Goal: Task Accomplishment & Management: Manage account settings

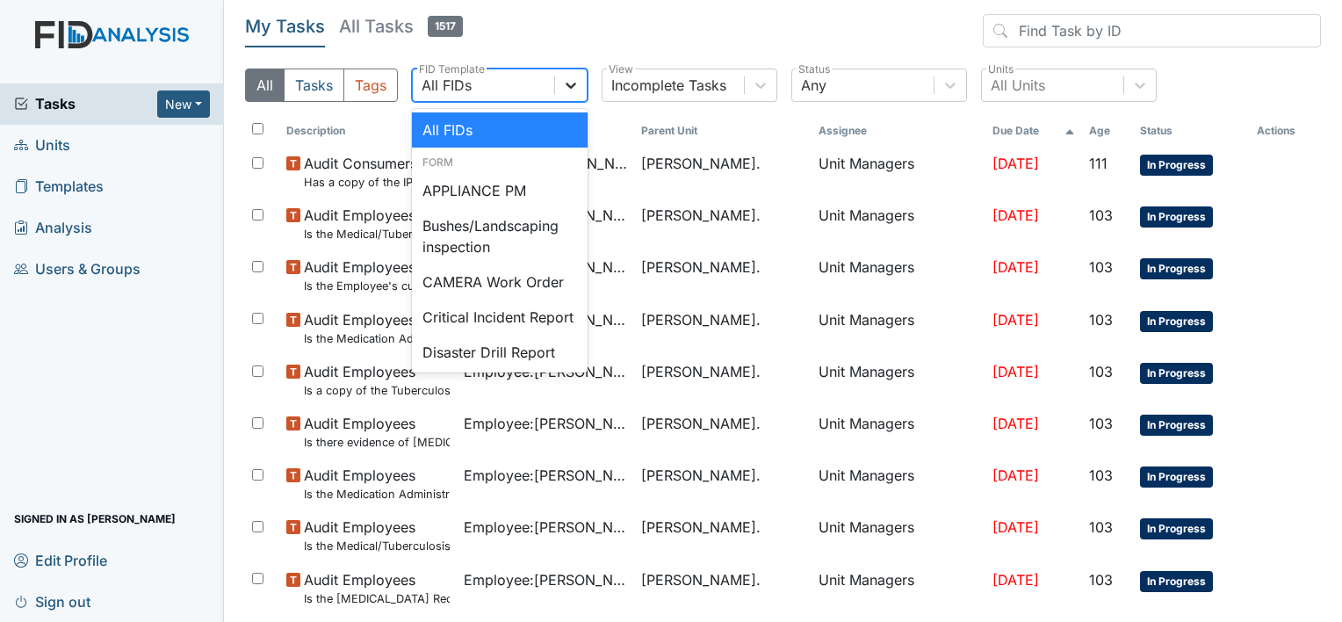
click at [577, 83] on icon at bounding box center [571, 85] width 18 height 18
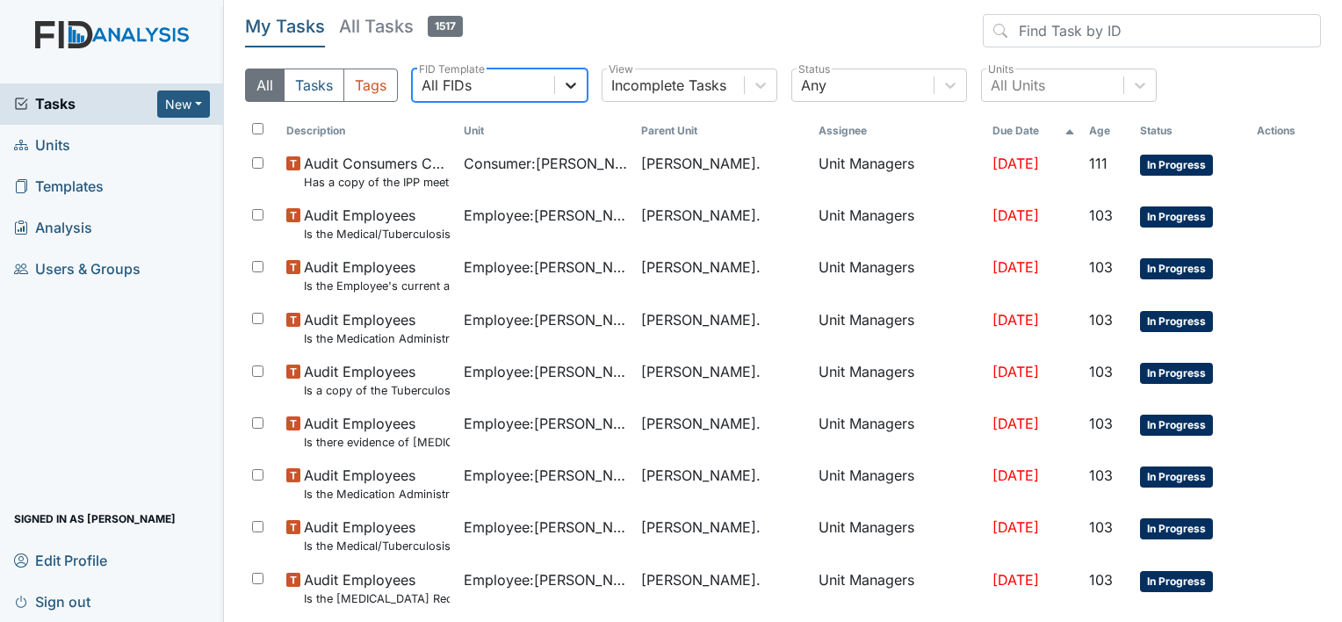
click at [577, 83] on icon at bounding box center [571, 85] width 18 height 18
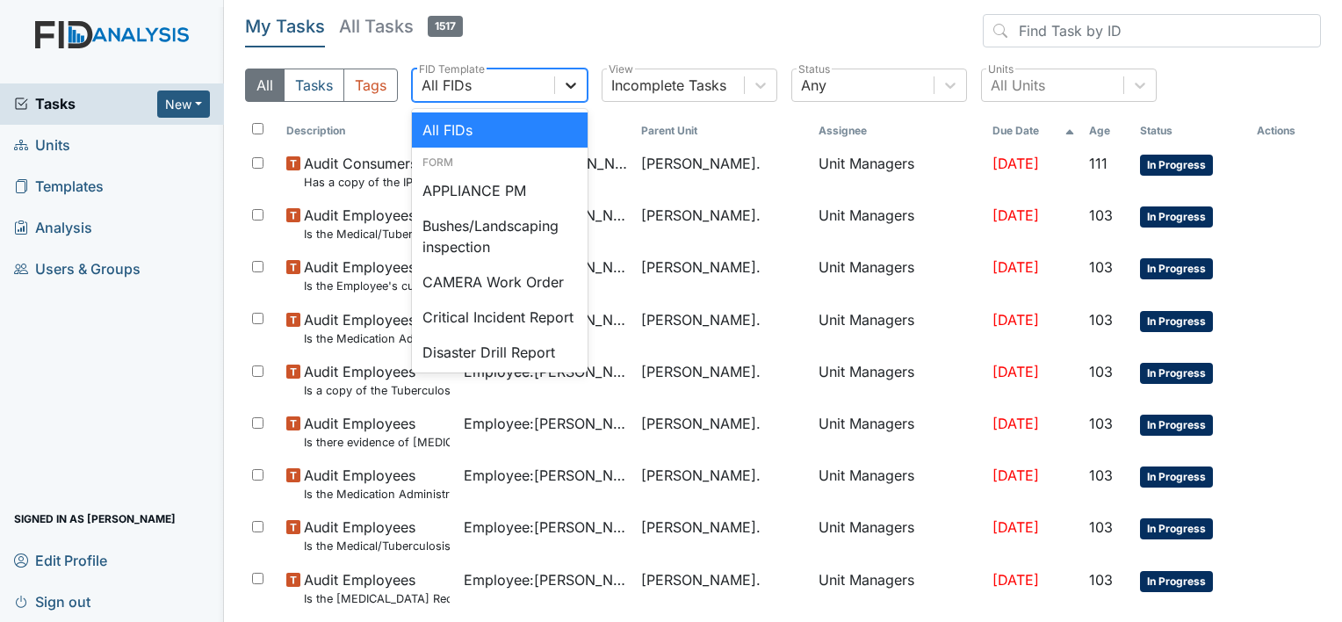
click at [577, 83] on icon at bounding box center [571, 85] width 18 height 18
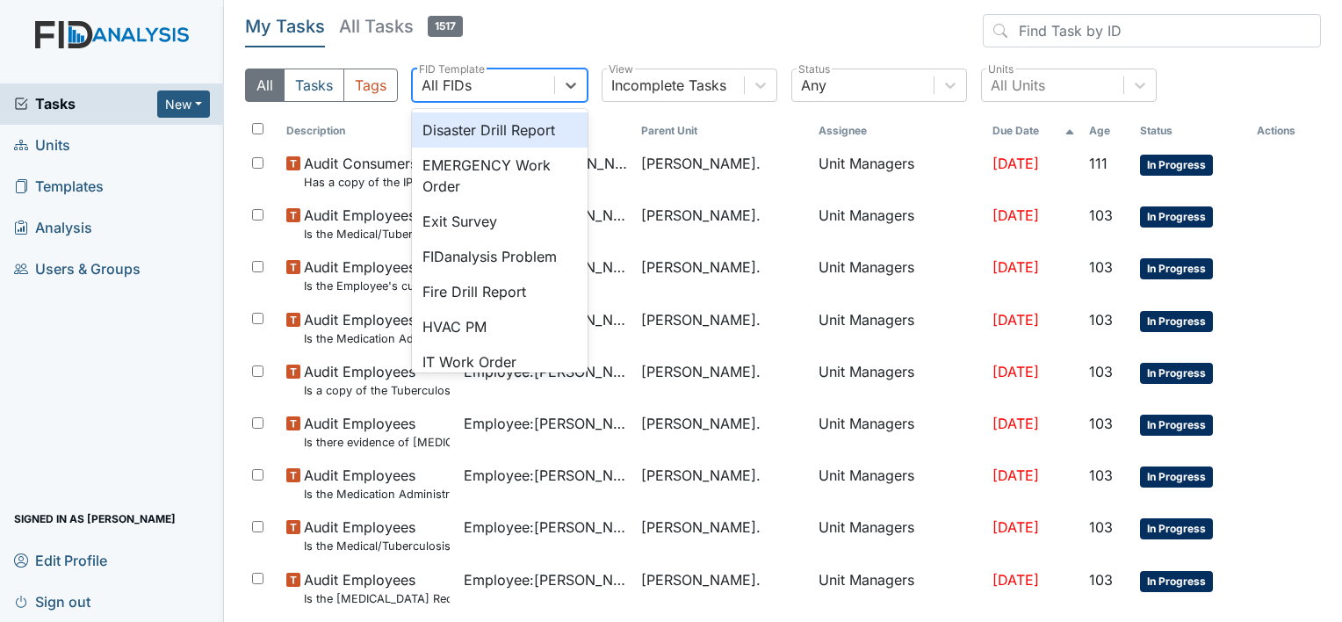
scroll to position [257, 0]
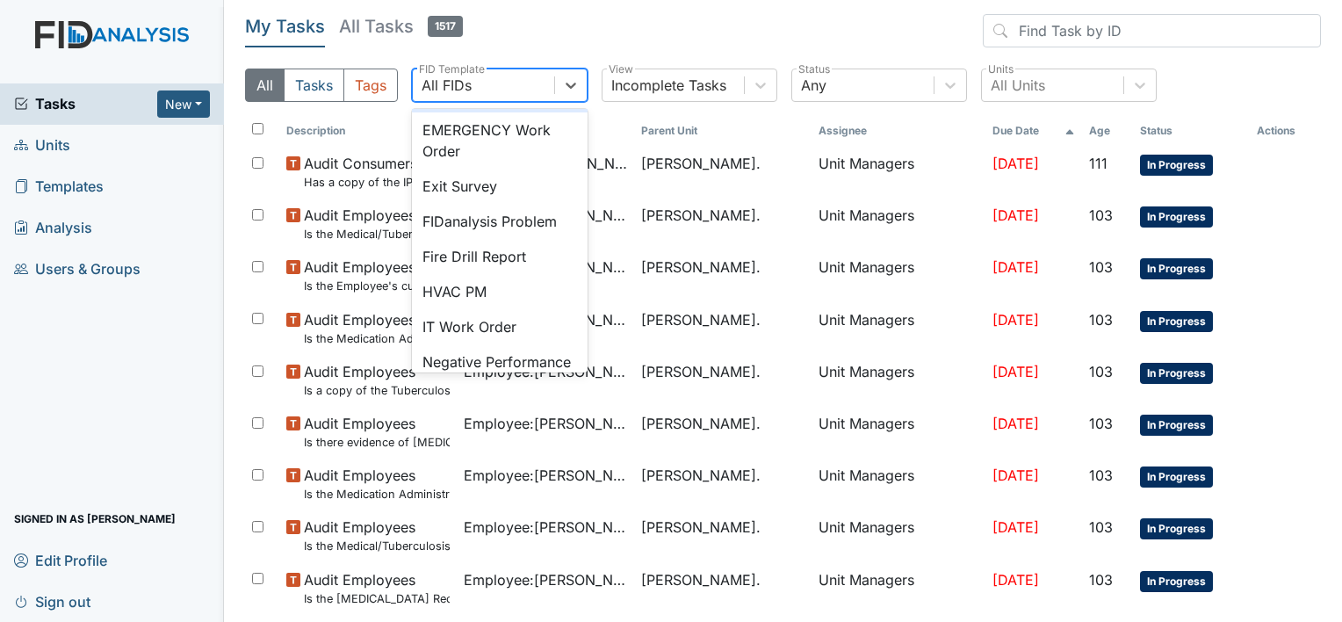
click at [544, 112] on div "Disaster Drill Report" at bounding box center [500, 94] width 176 height 35
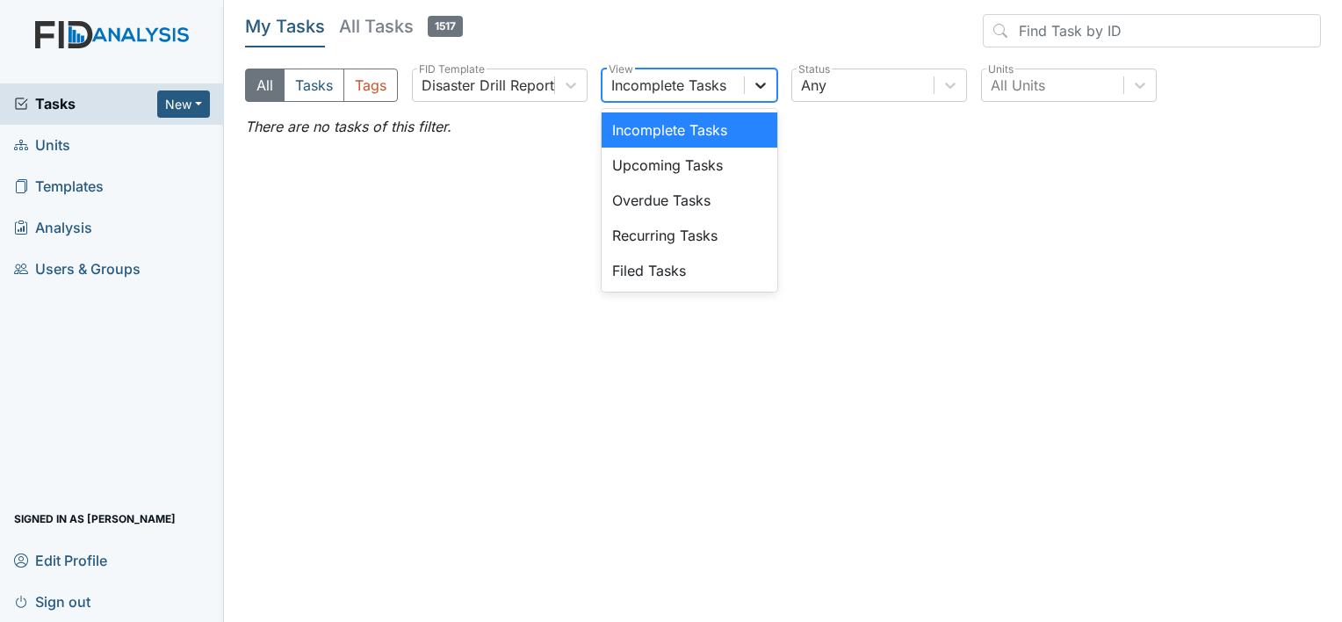
click at [745, 89] on div at bounding box center [761, 85] width 32 height 32
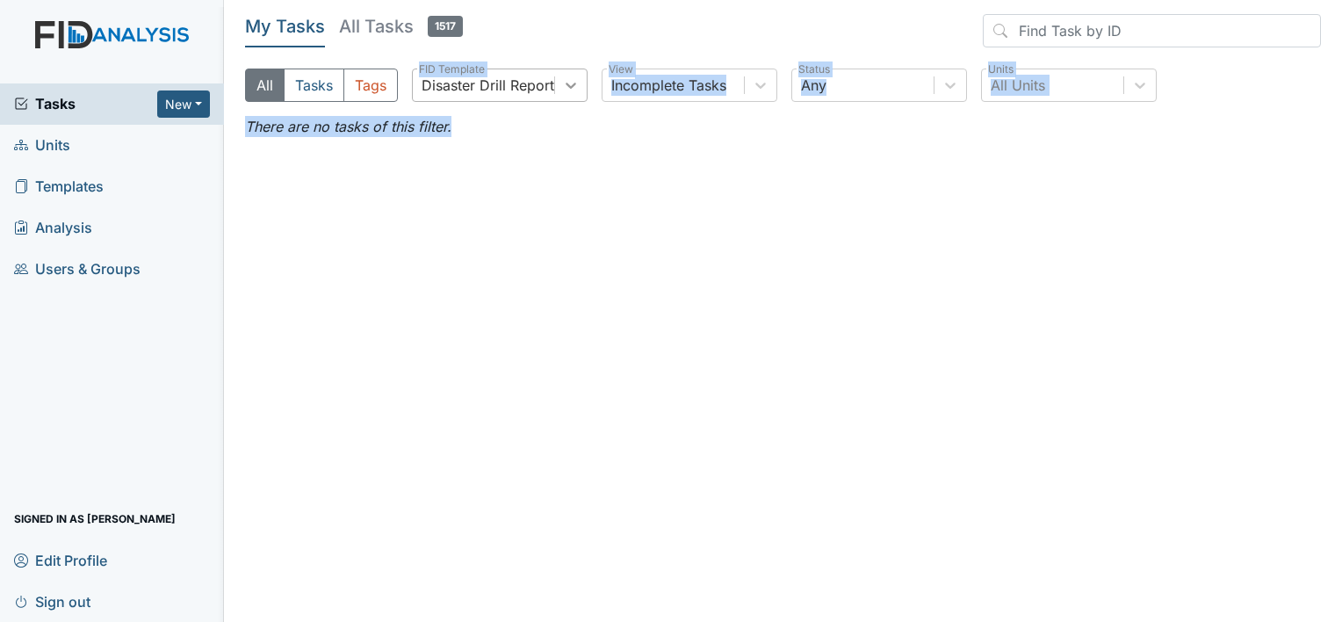
drag, startPoint x: 479, startPoint y: 307, endPoint x: 561, endPoint y: 89, distance: 233.0
click at [561, 89] on main "My Tasks All Tasks 1517 All Tasks Tags Disaster Drill Report FID Template Incom…" at bounding box center [783, 311] width 1118 height 622
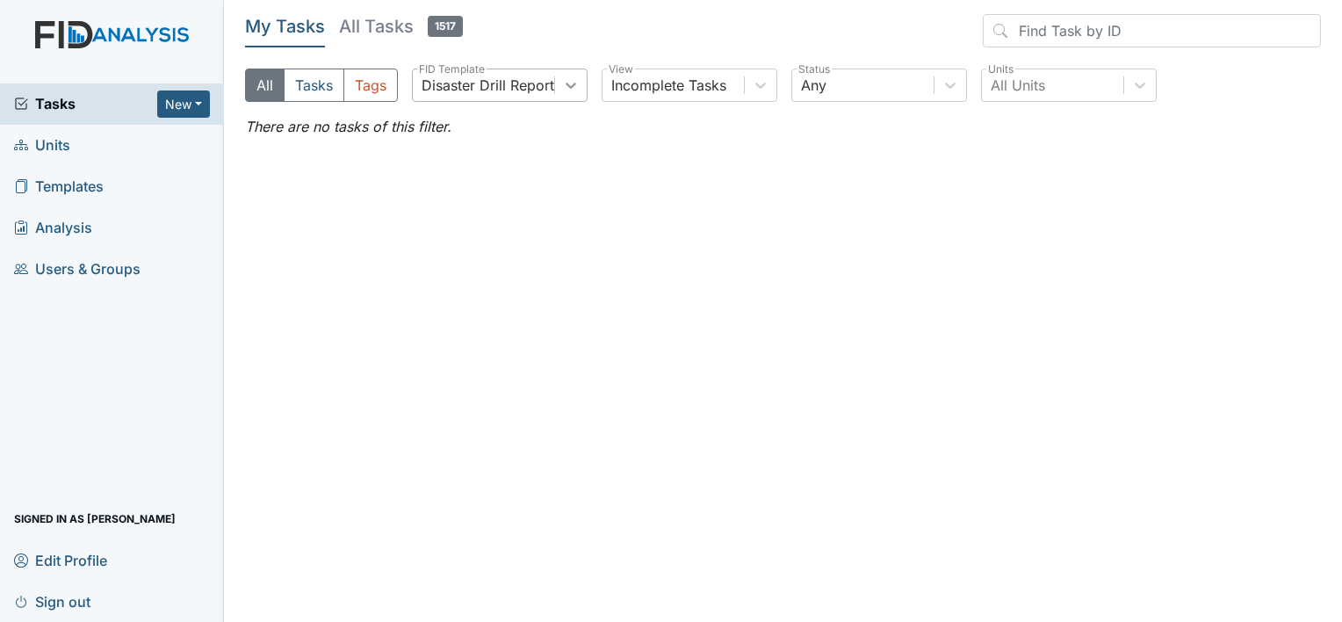
click at [561, 89] on div at bounding box center [571, 85] width 32 height 32
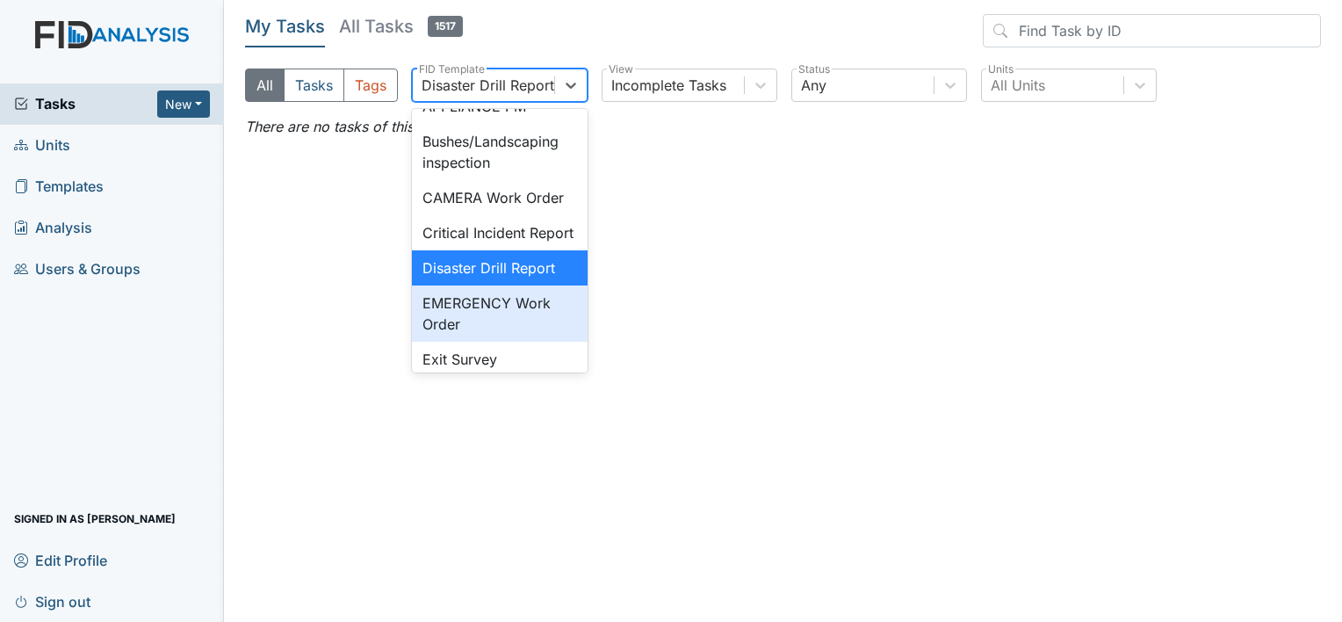
scroll to position [100, 0]
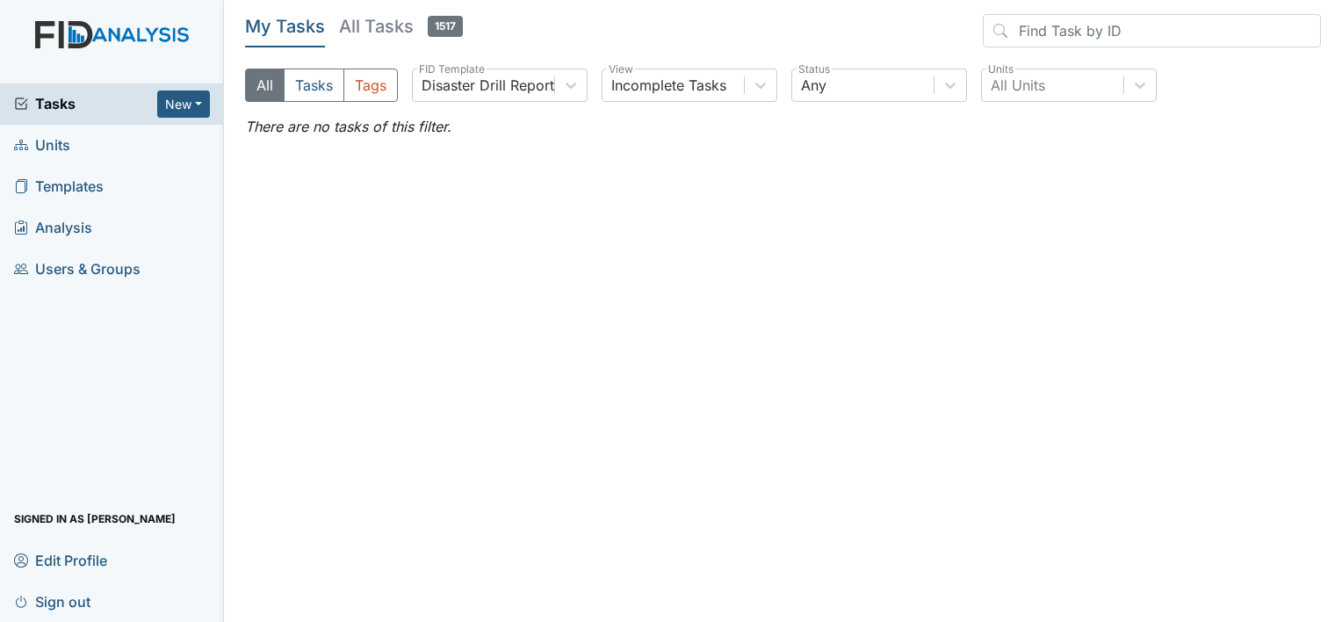
click at [74, 146] on link "Units" at bounding box center [112, 145] width 224 height 41
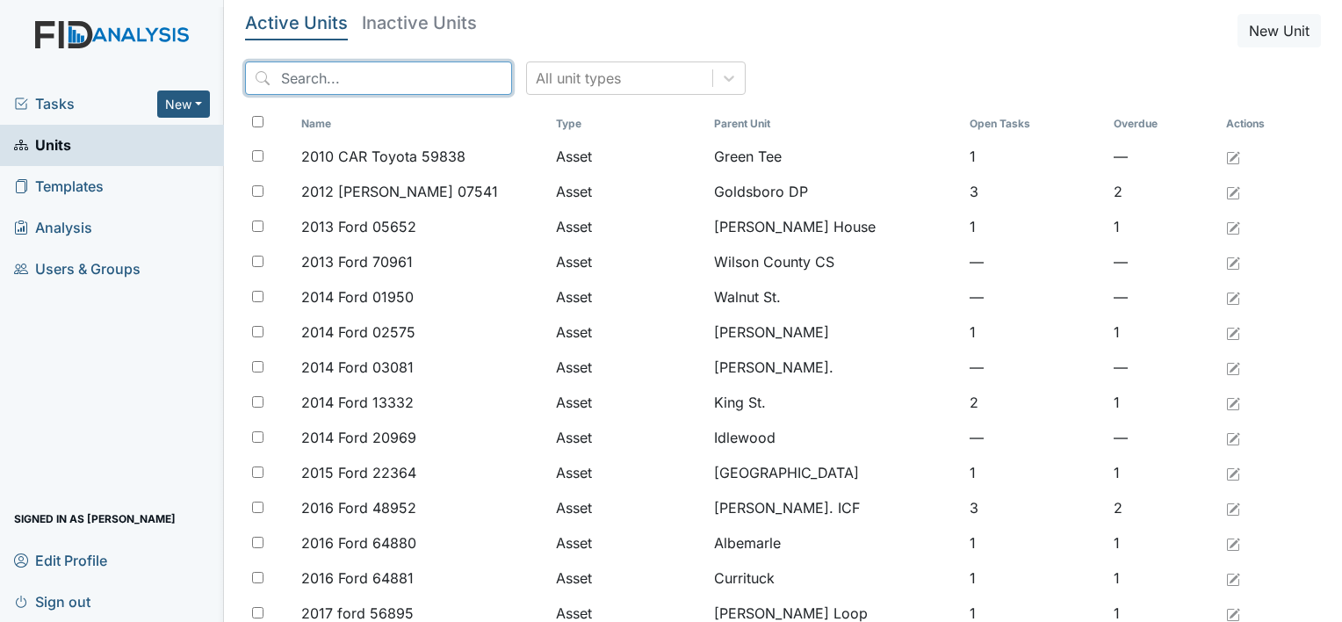
click at [278, 78] on input "search" at bounding box center [378, 77] width 267 height 33
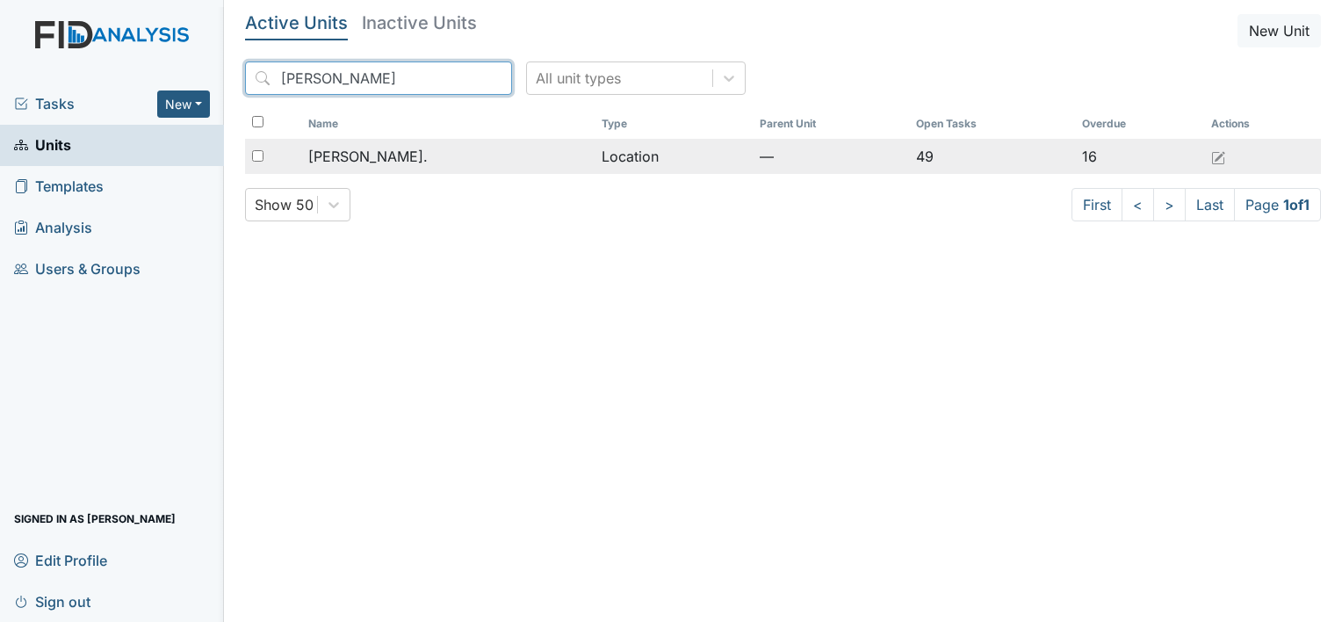
type input "William St"
click at [371, 155] on span "[PERSON_NAME]." at bounding box center [367, 156] width 119 height 21
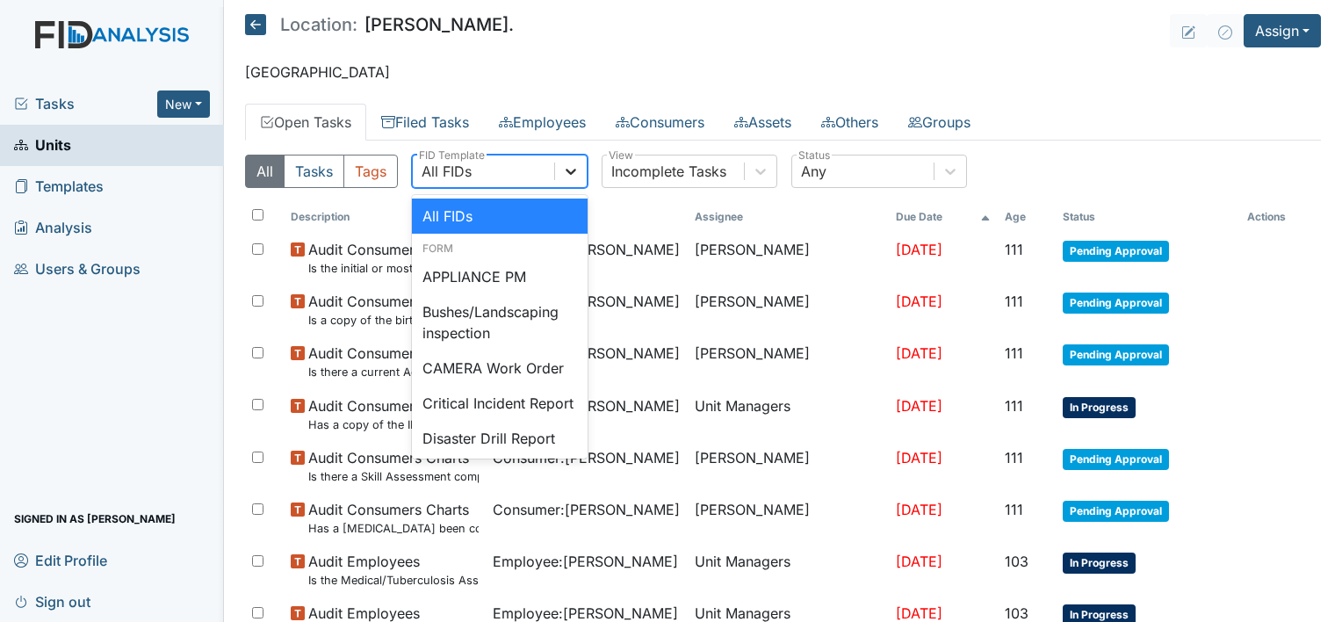
click at [577, 174] on icon at bounding box center [571, 172] width 18 height 18
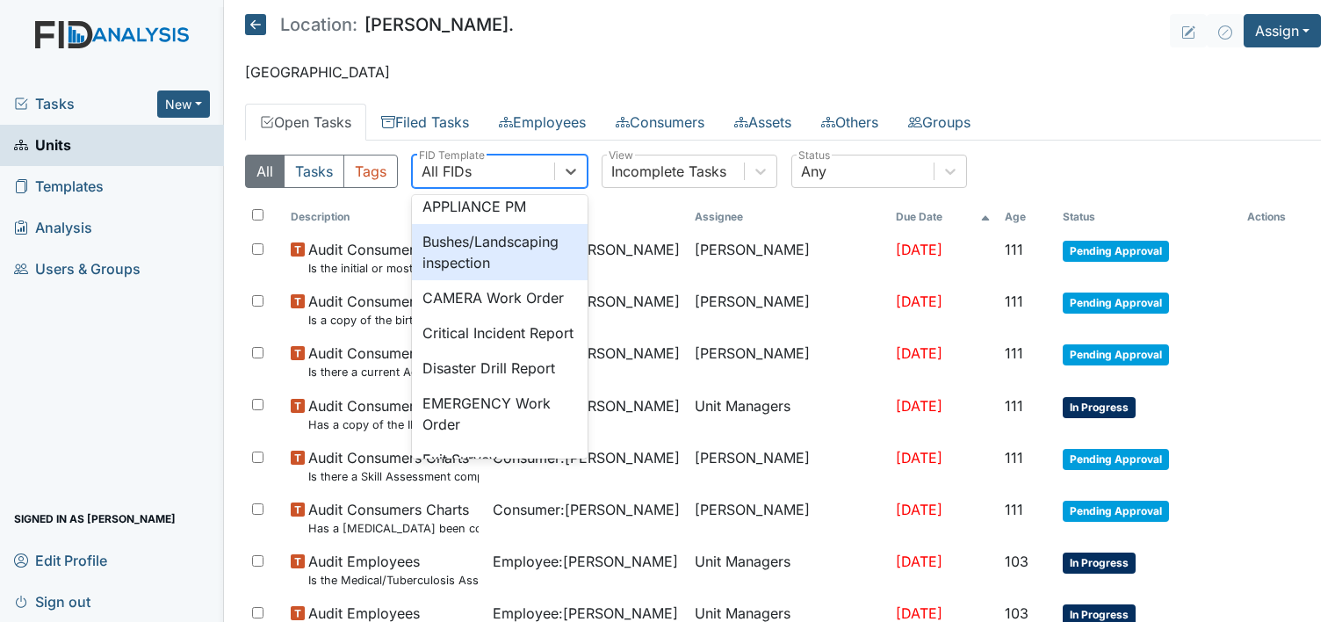
scroll to position [105, 0]
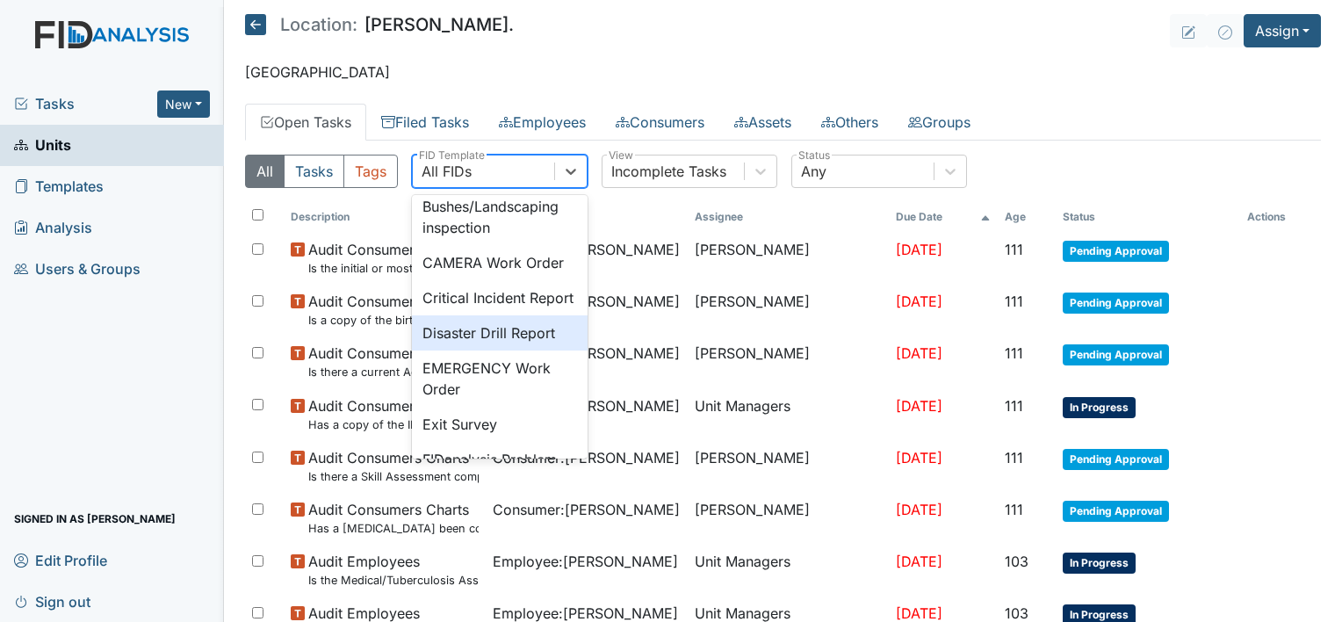
click at [548, 351] on div "Disaster Drill Report" at bounding box center [500, 332] width 176 height 35
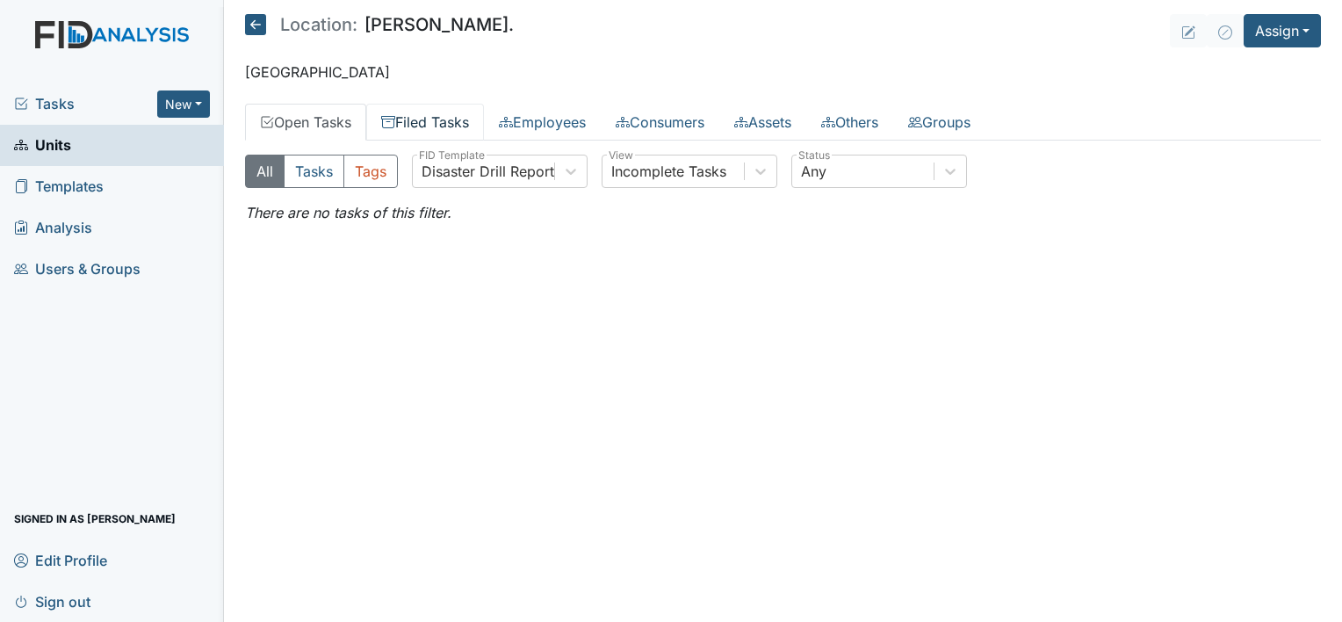
click at [442, 105] on link "Filed Tasks" at bounding box center [425, 122] width 118 height 37
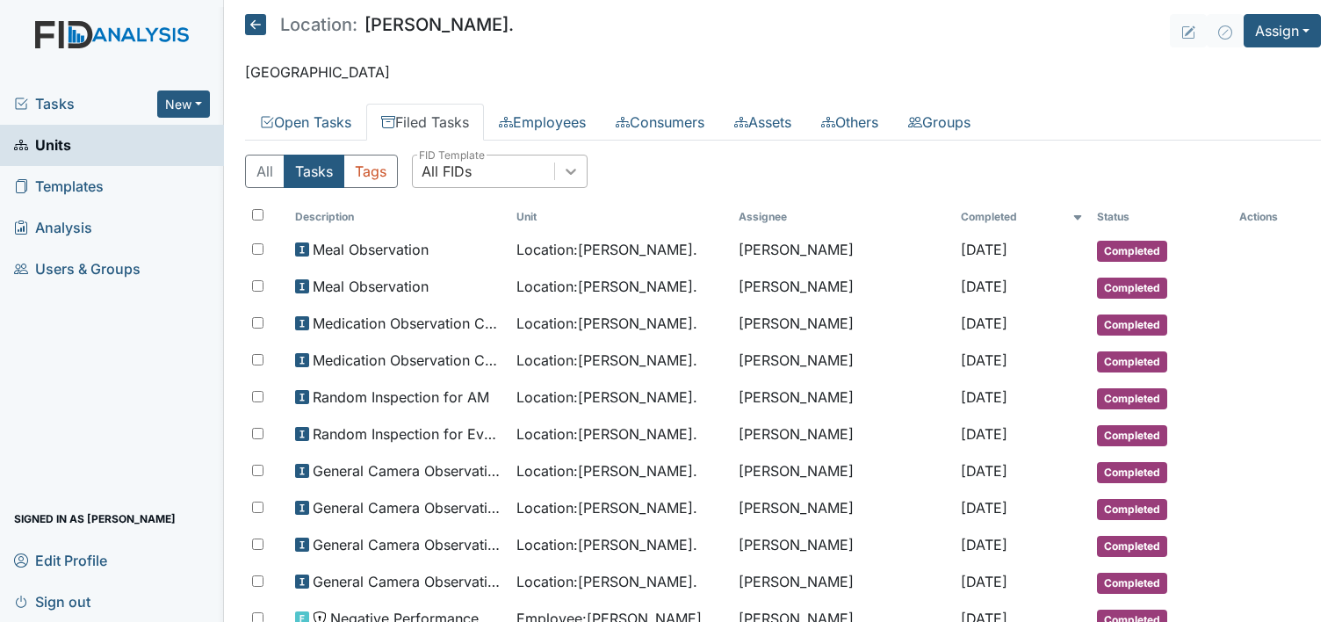
click at [581, 176] on div at bounding box center [571, 171] width 32 height 32
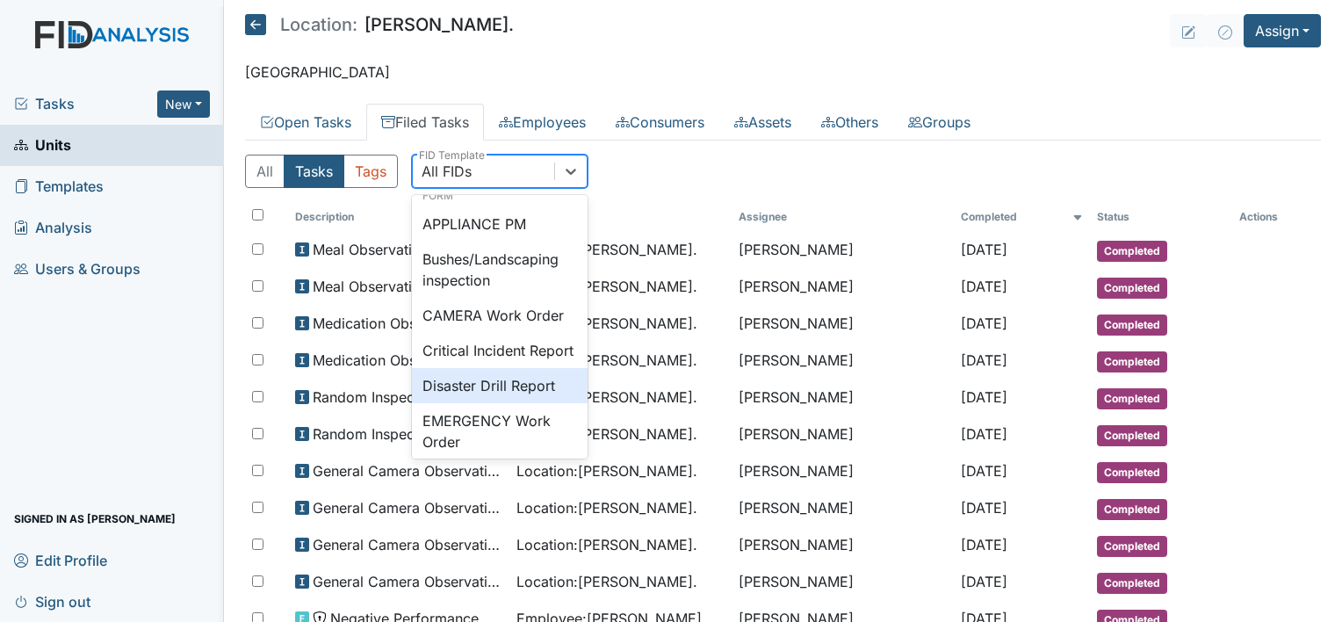
scroll to position [70, 0]
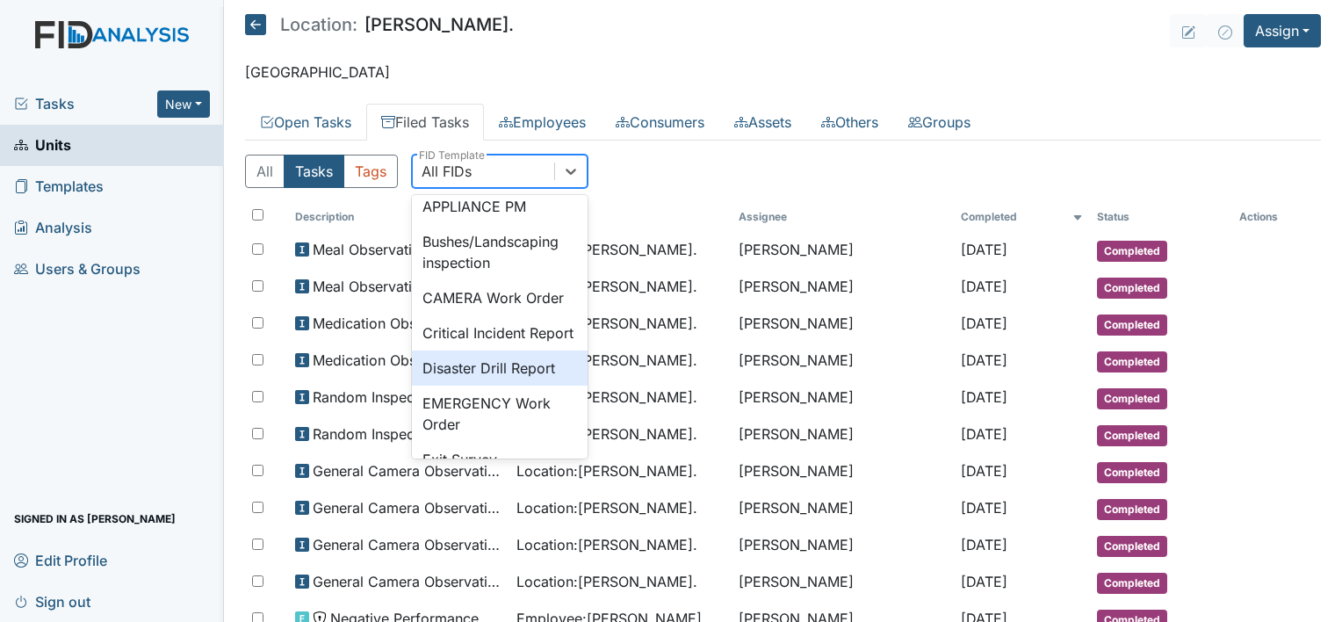
click at [554, 386] on div "Disaster Drill Report" at bounding box center [500, 368] width 176 height 35
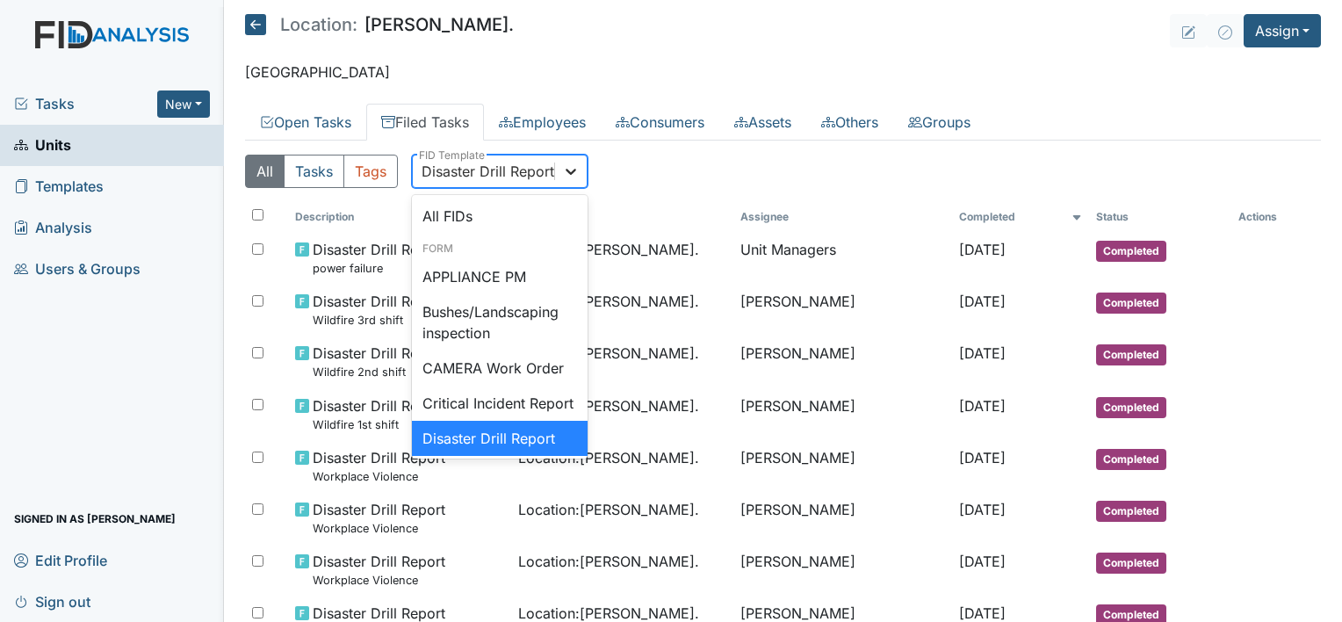
click at [569, 170] on icon at bounding box center [571, 172] width 11 height 6
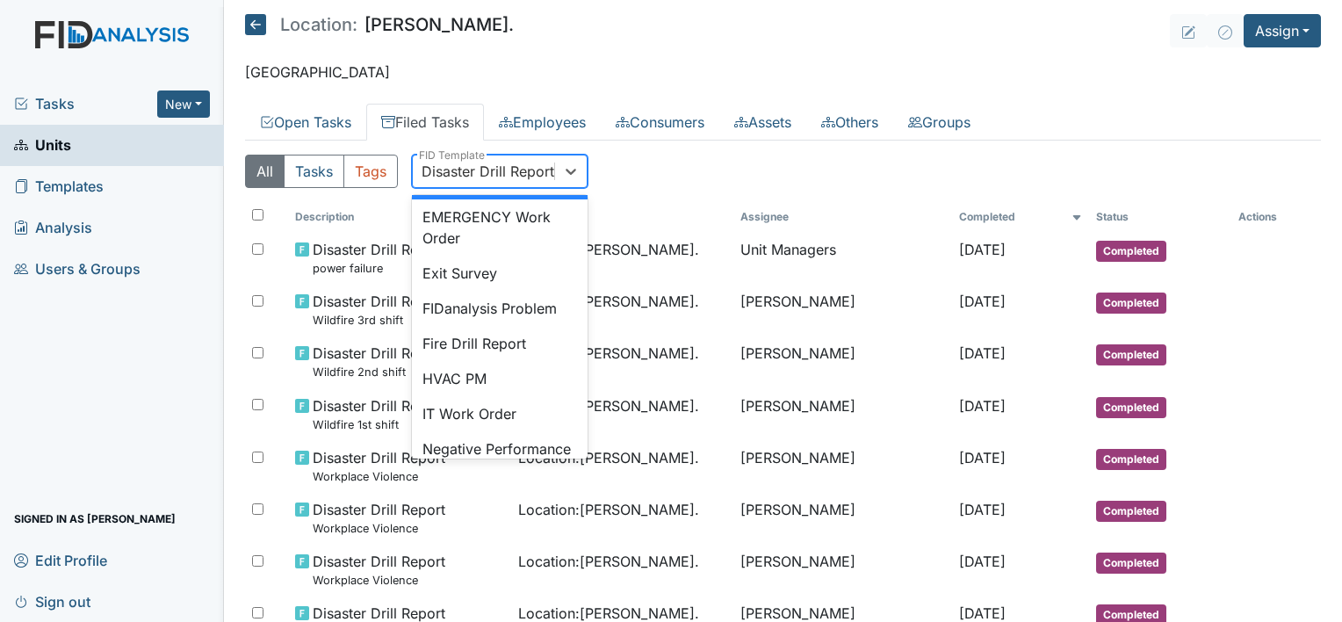
scroll to position [264, 0]
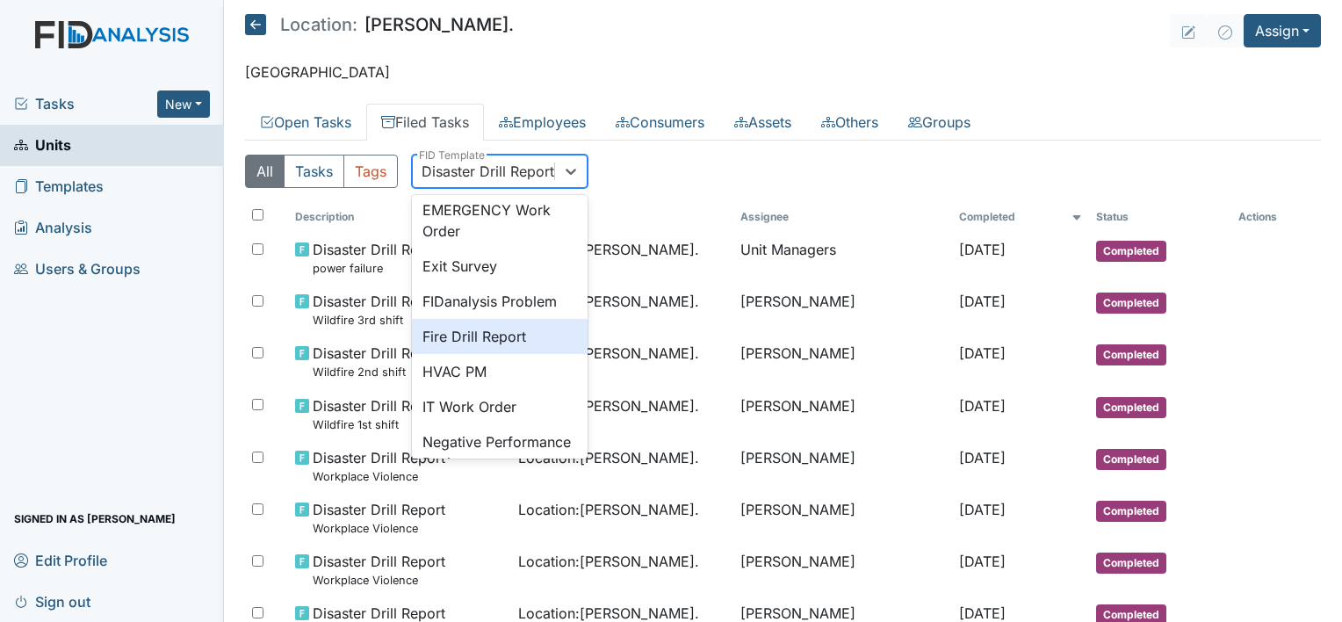
click at [510, 354] on div "Fire Drill Report" at bounding box center [500, 336] width 176 height 35
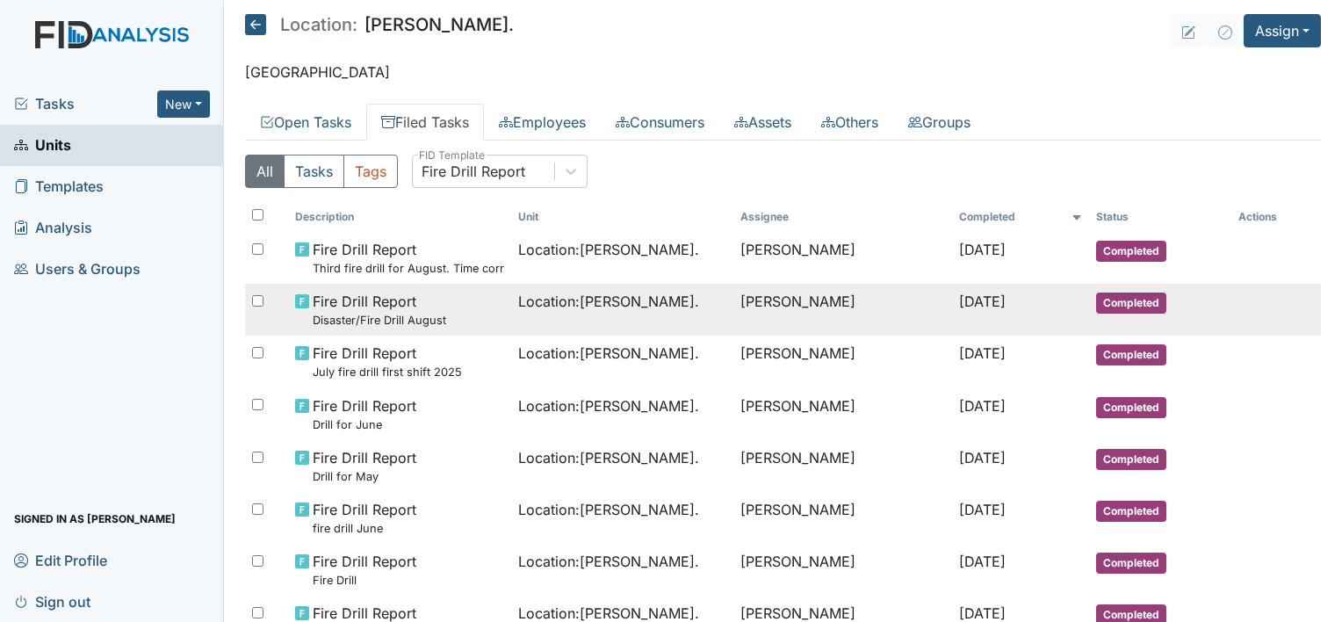
click at [445, 299] on div "Fire Drill Report Disaster/Fire Drill August" at bounding box center [399, 310] width 209 height 38
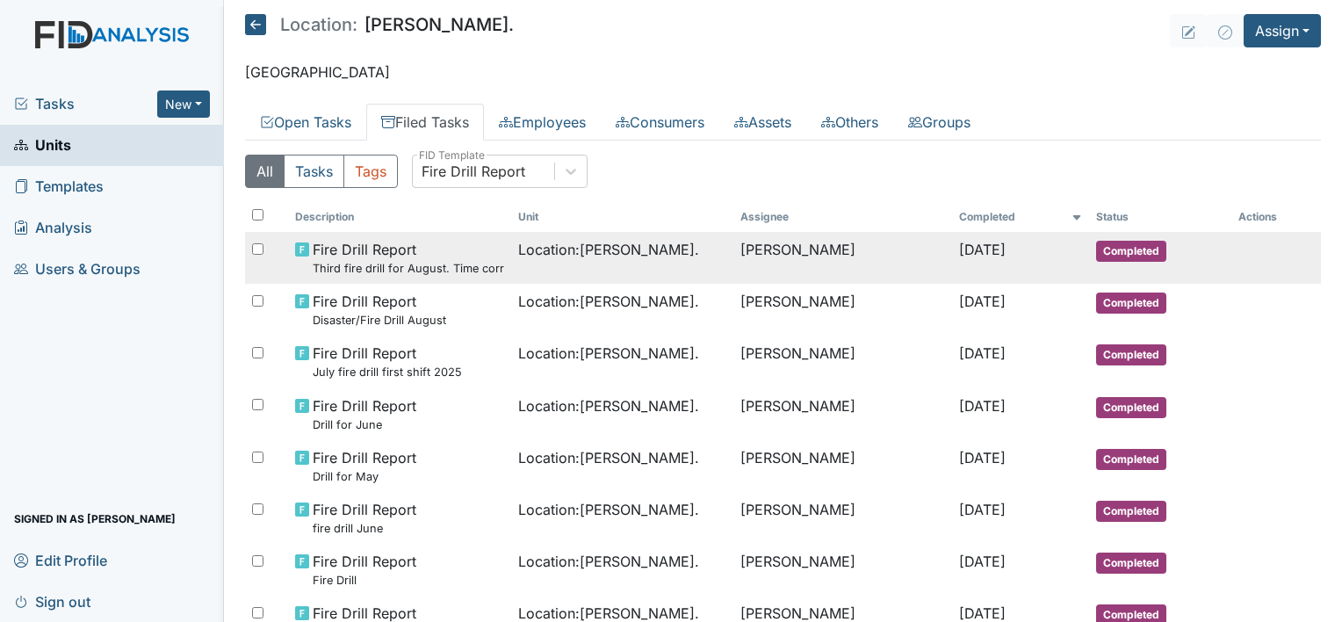
click at [524, 264] on td "Location : William St." at bounding box center [622, 258] width 223 height 52
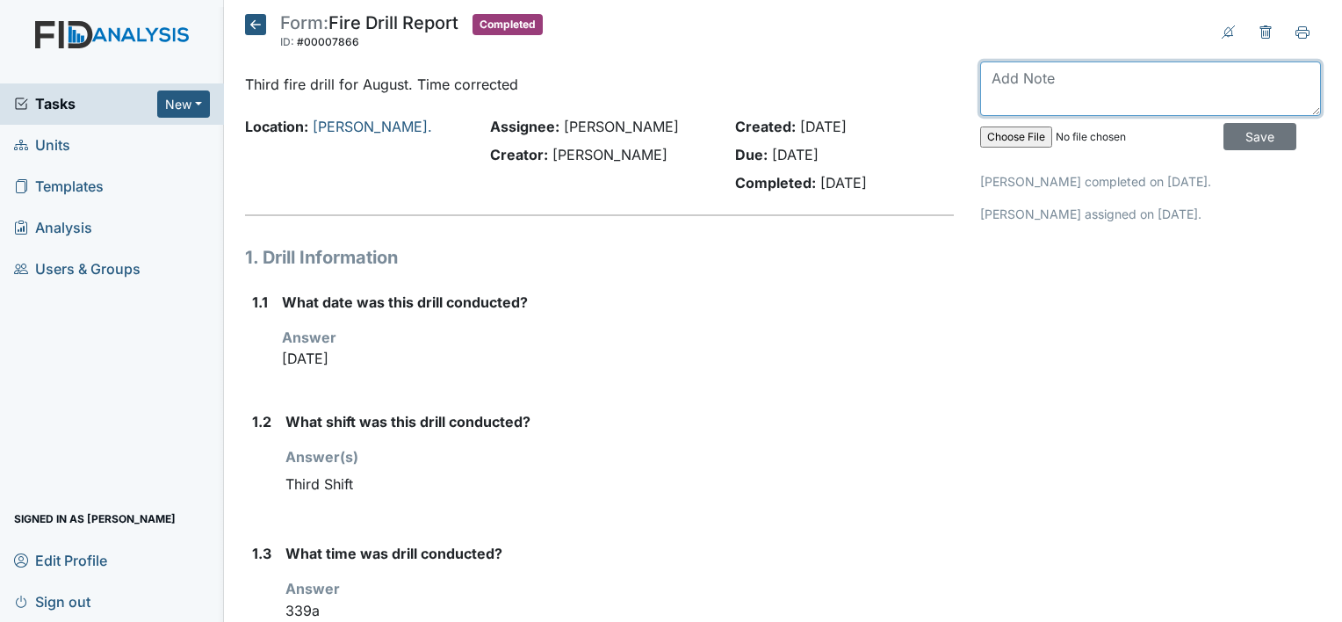
click at [1000, 92] on textarea at bounding box center [1150, 88] width 341 height 54
type textarea "Disaster drill."
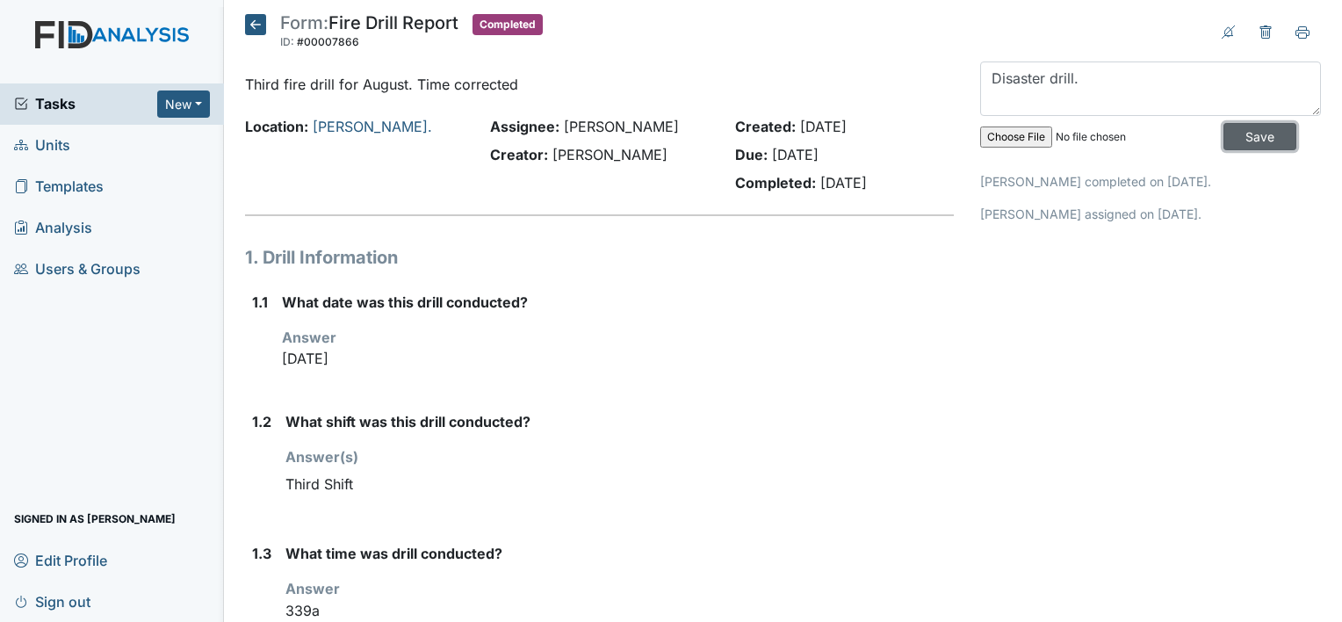
click at [1235, 137] on input "Save" at bounding box center [1260, 136] width 73 height 27
